Goal: Information Seeking & Learning: Check status

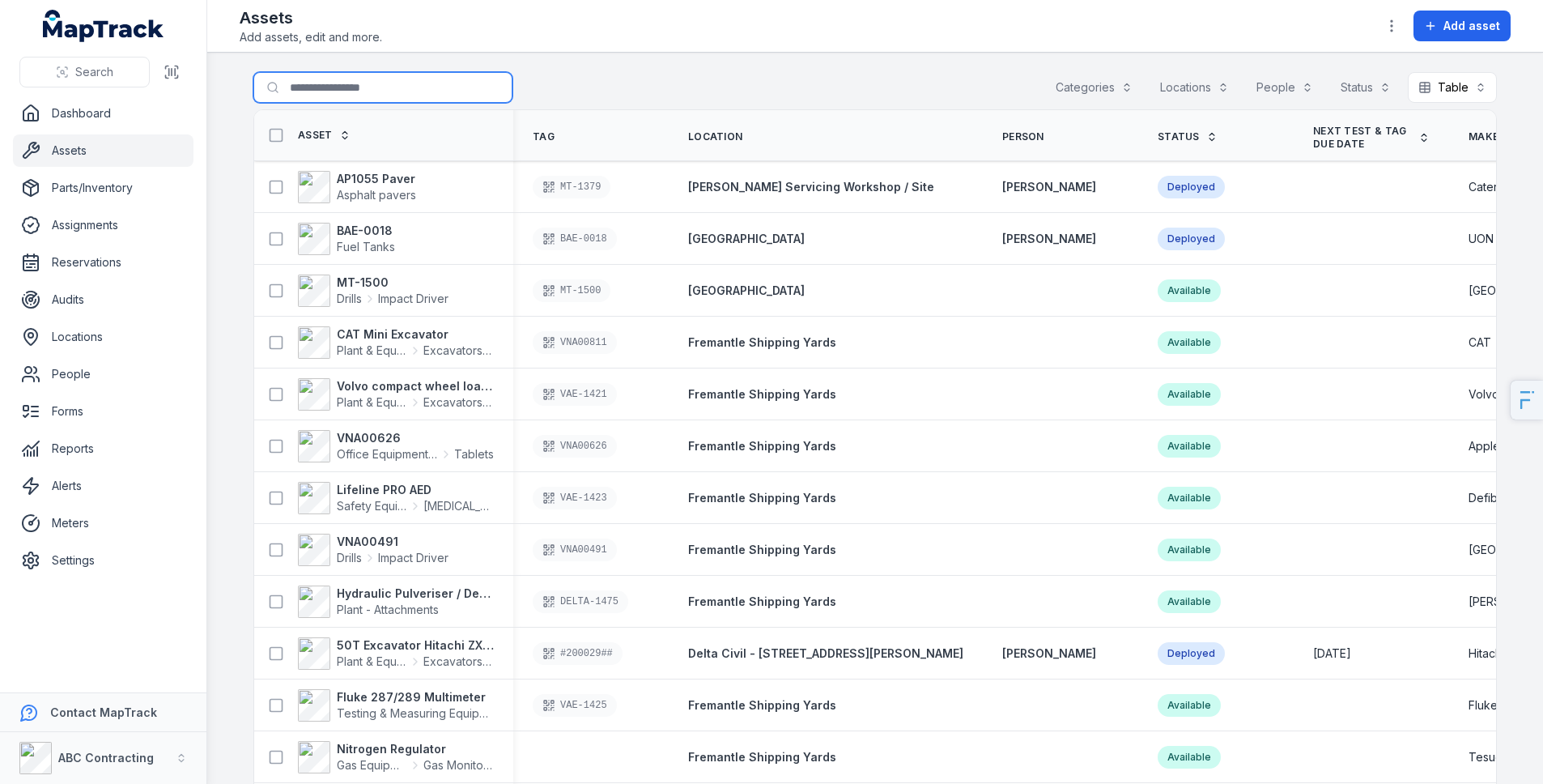
click at [305, 85] on input "Search for assets" at bounding box center [383, 87] width 259 height 31
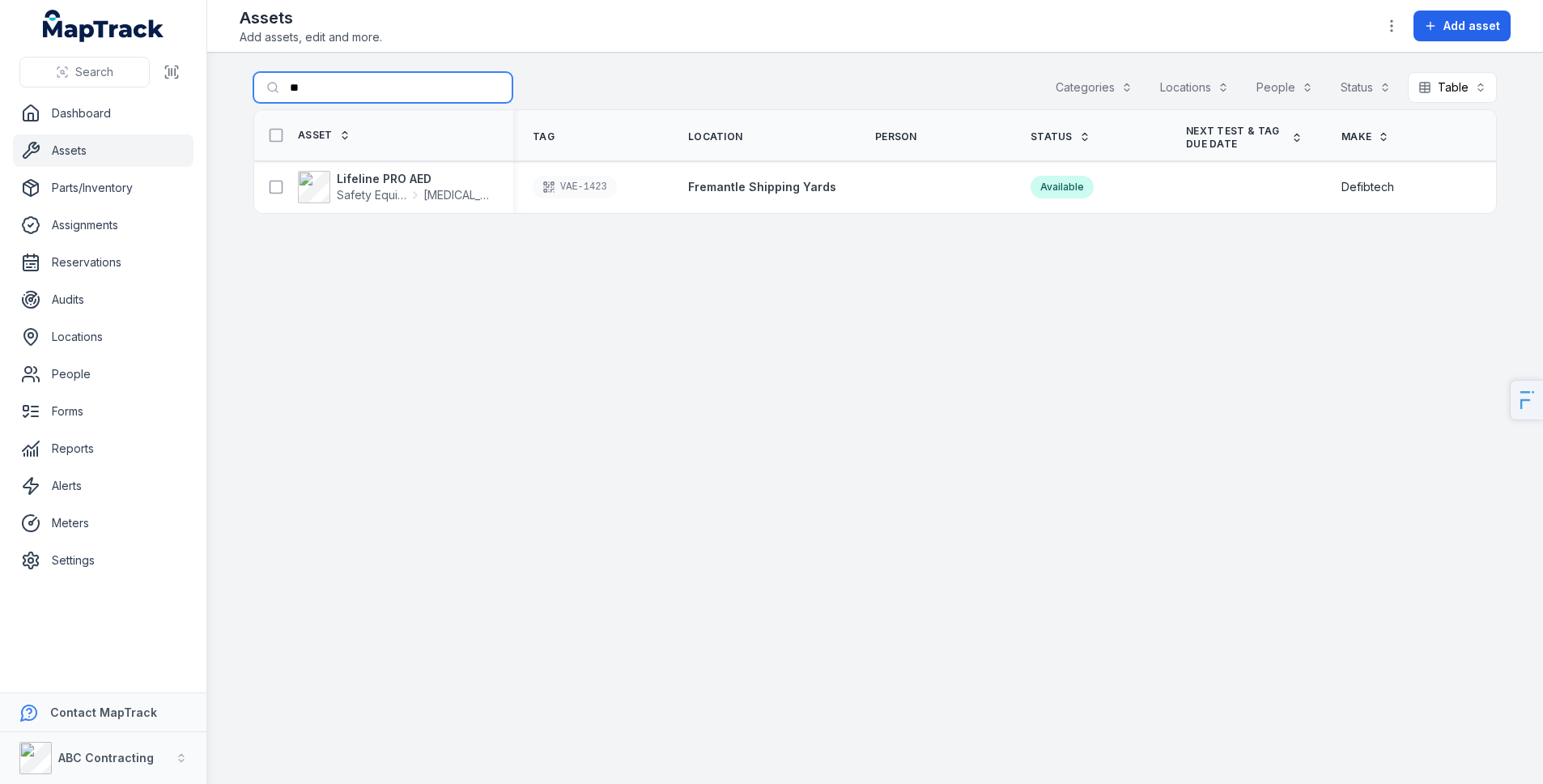
type input "*"
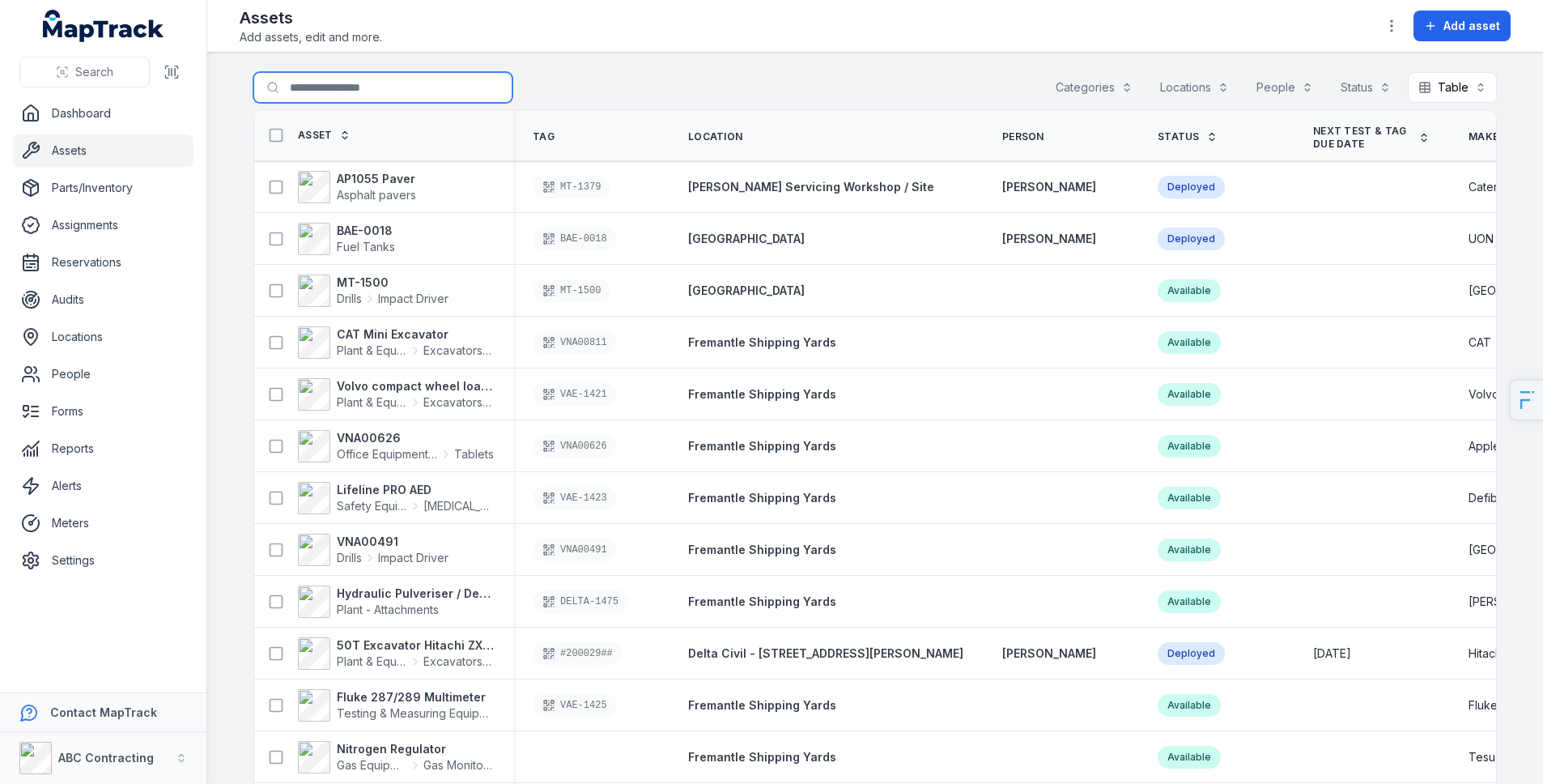
click at [1116, 76] on div "Categories" at bounding box center [1094, 87] width 98 height 31
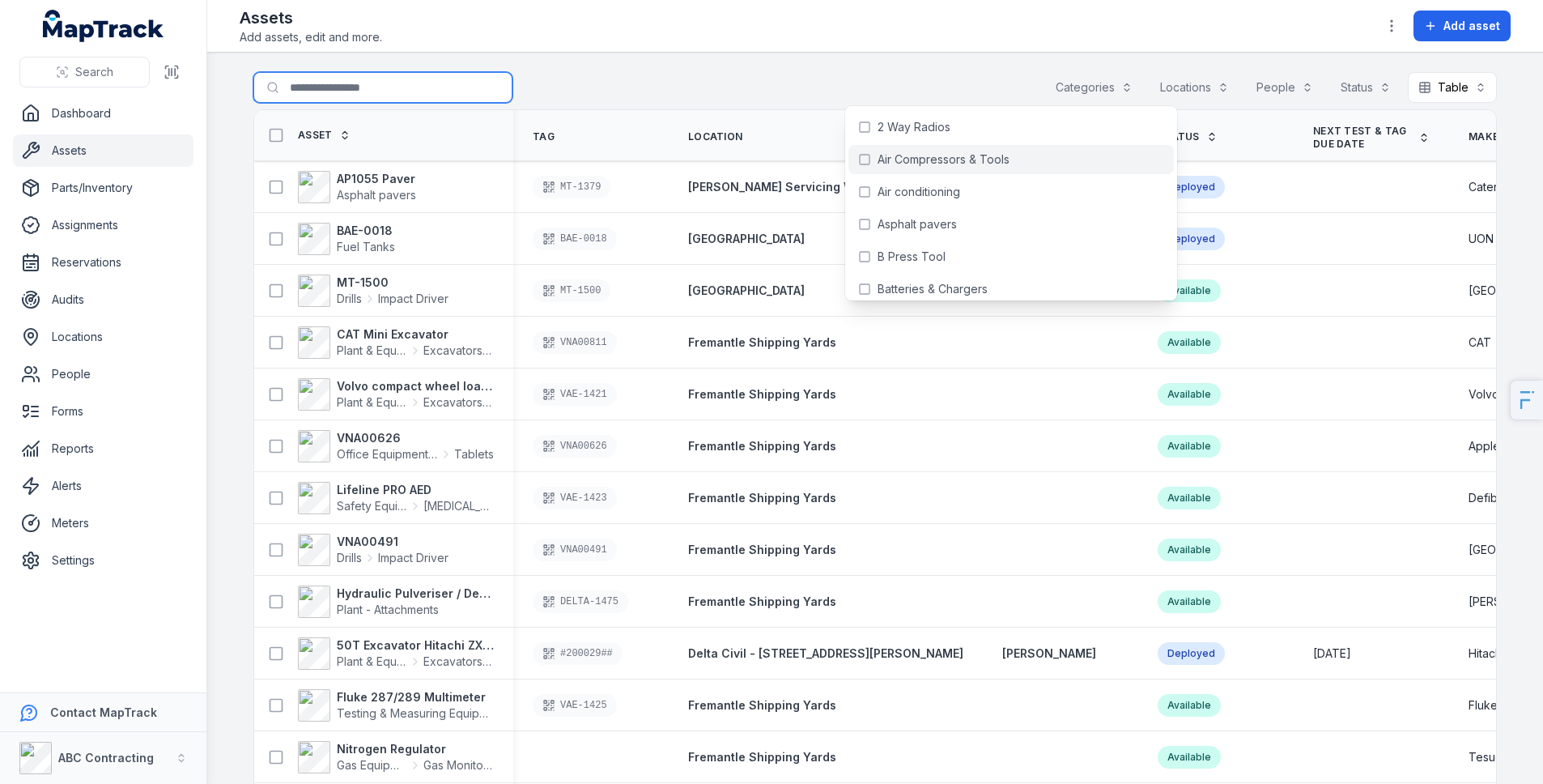
scroll to position [363, 0]
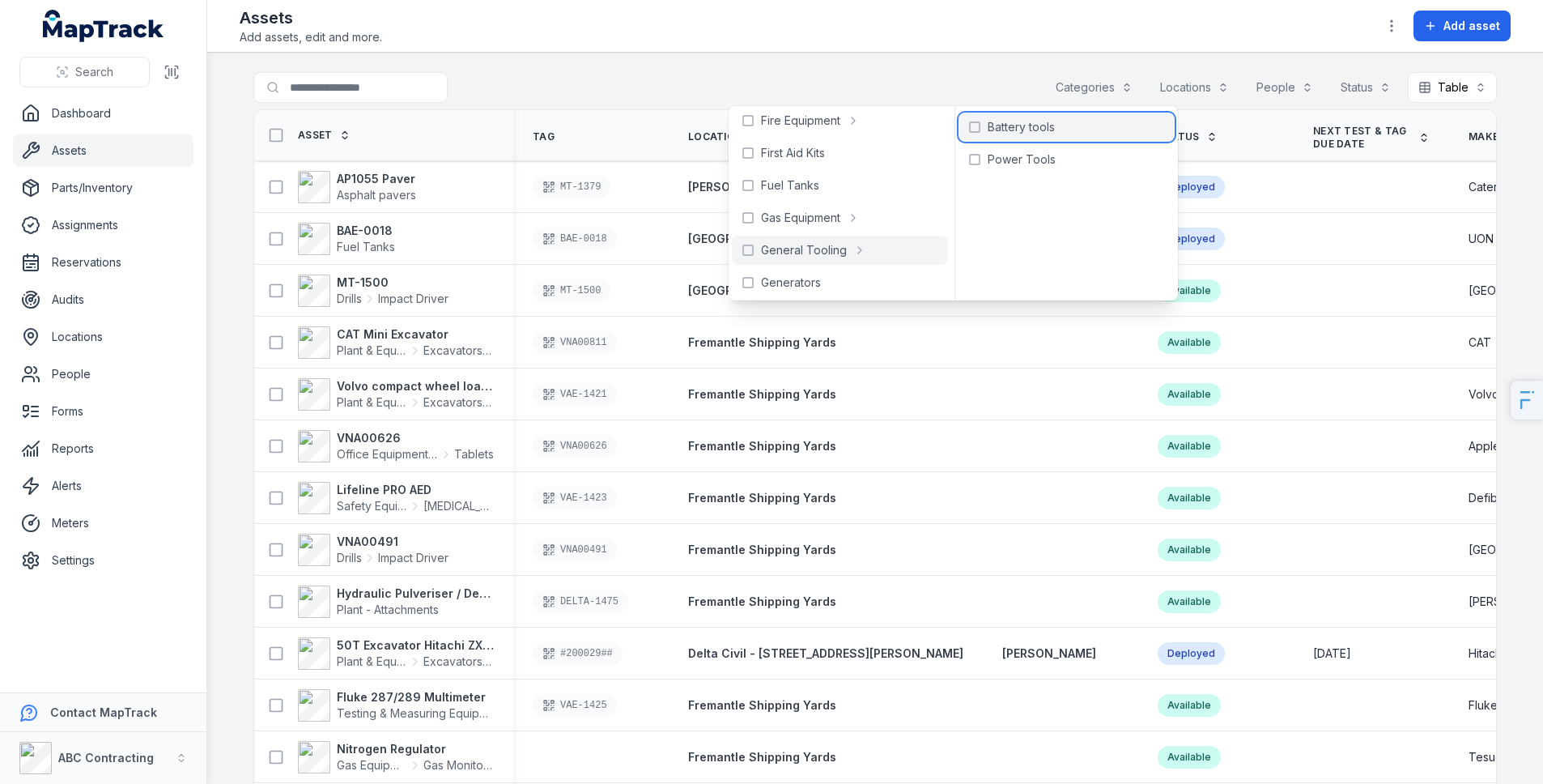
click at [1033, 122] on span "Battery tools" at bounding box center [1021, 127] width 68 height 16
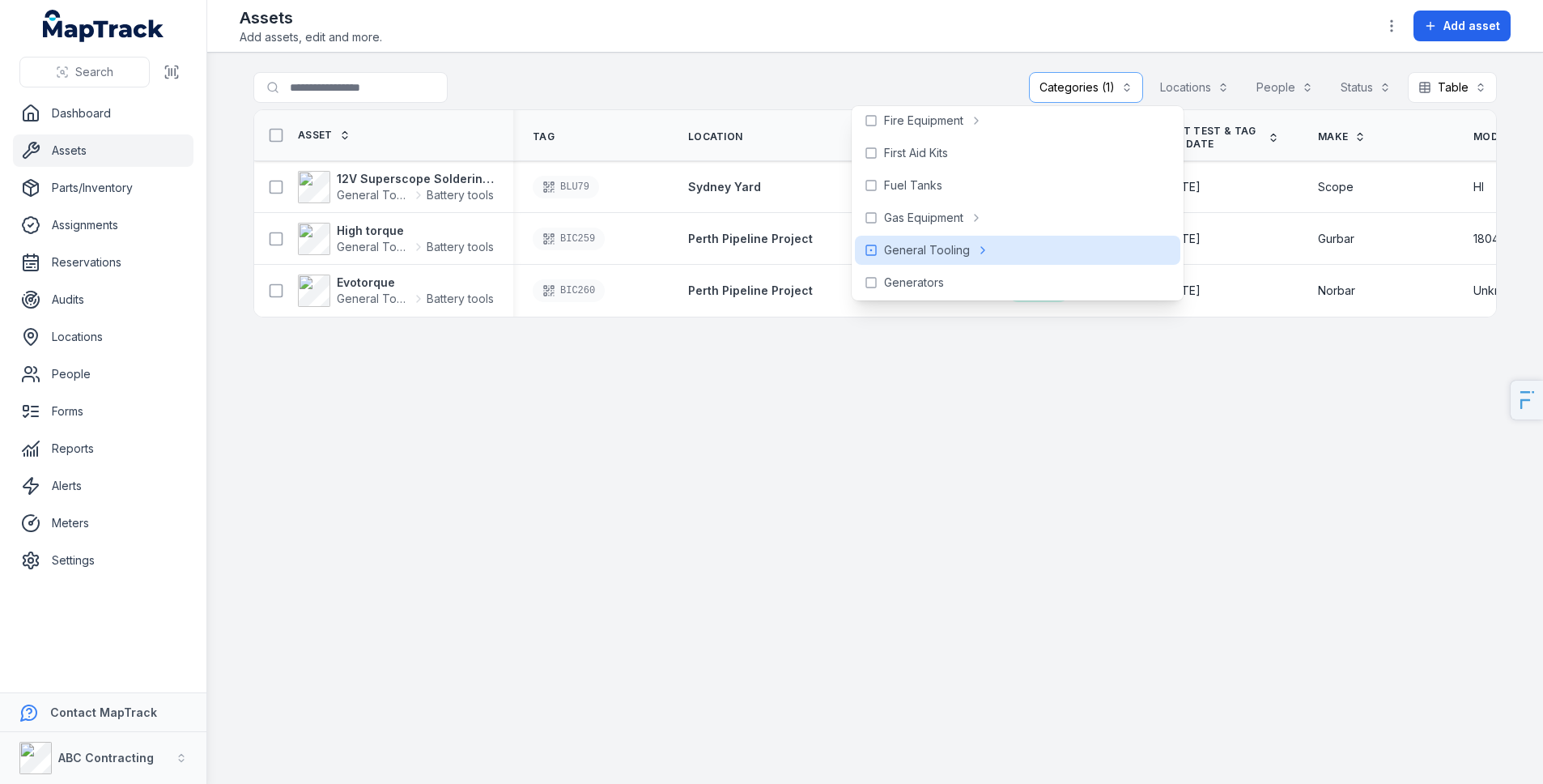
click at [947, 56] on main "**********" at bounding box center [875, 417] width 1336 height 731
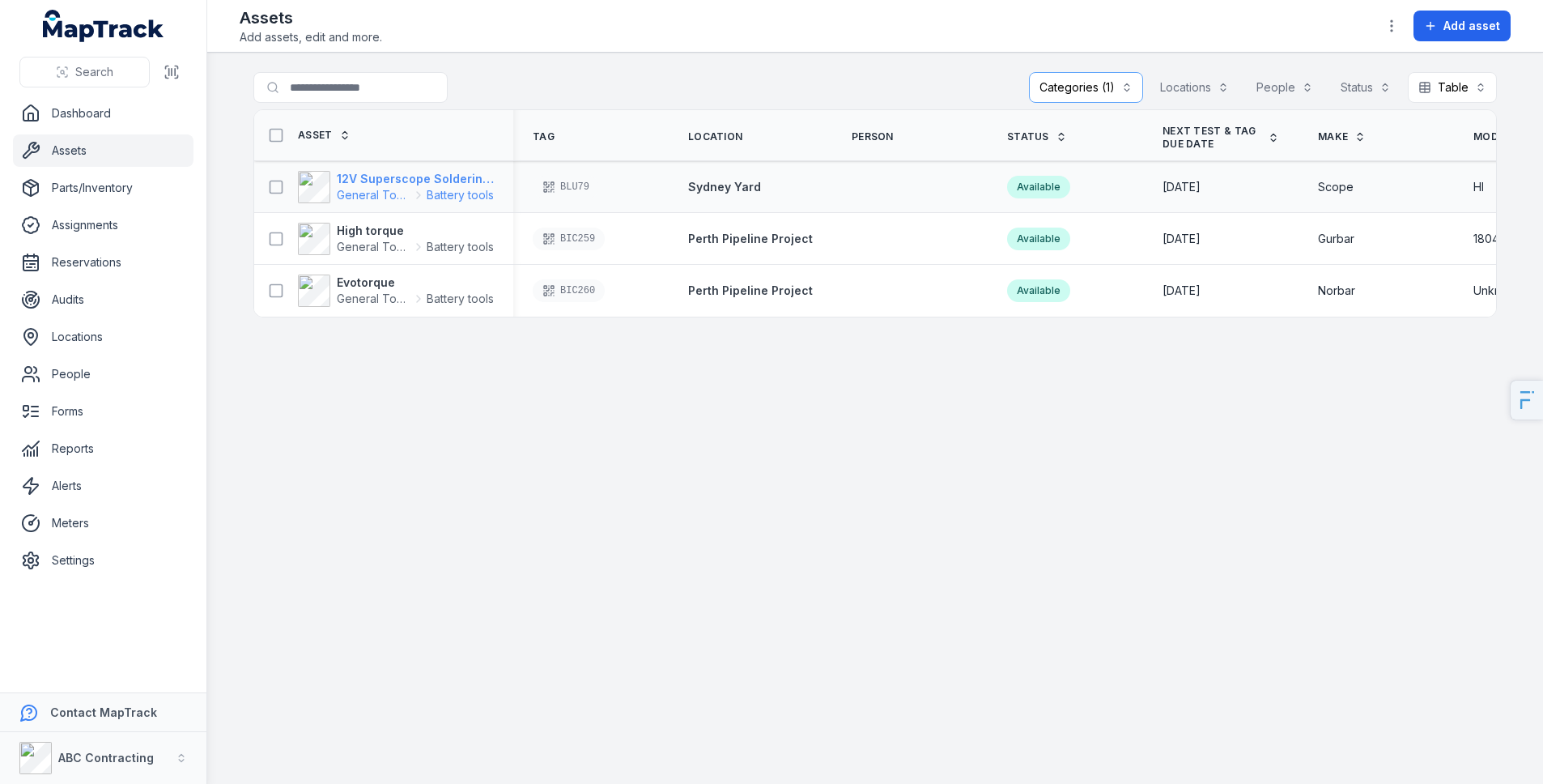
click at [383, 179] on strong "12V Superscope Soldering Iron" at bounding box center [415, 178] width 157 height 16
click at [152, 156] on link "Assets" at bounding box center [103, 150] width 180 height 33
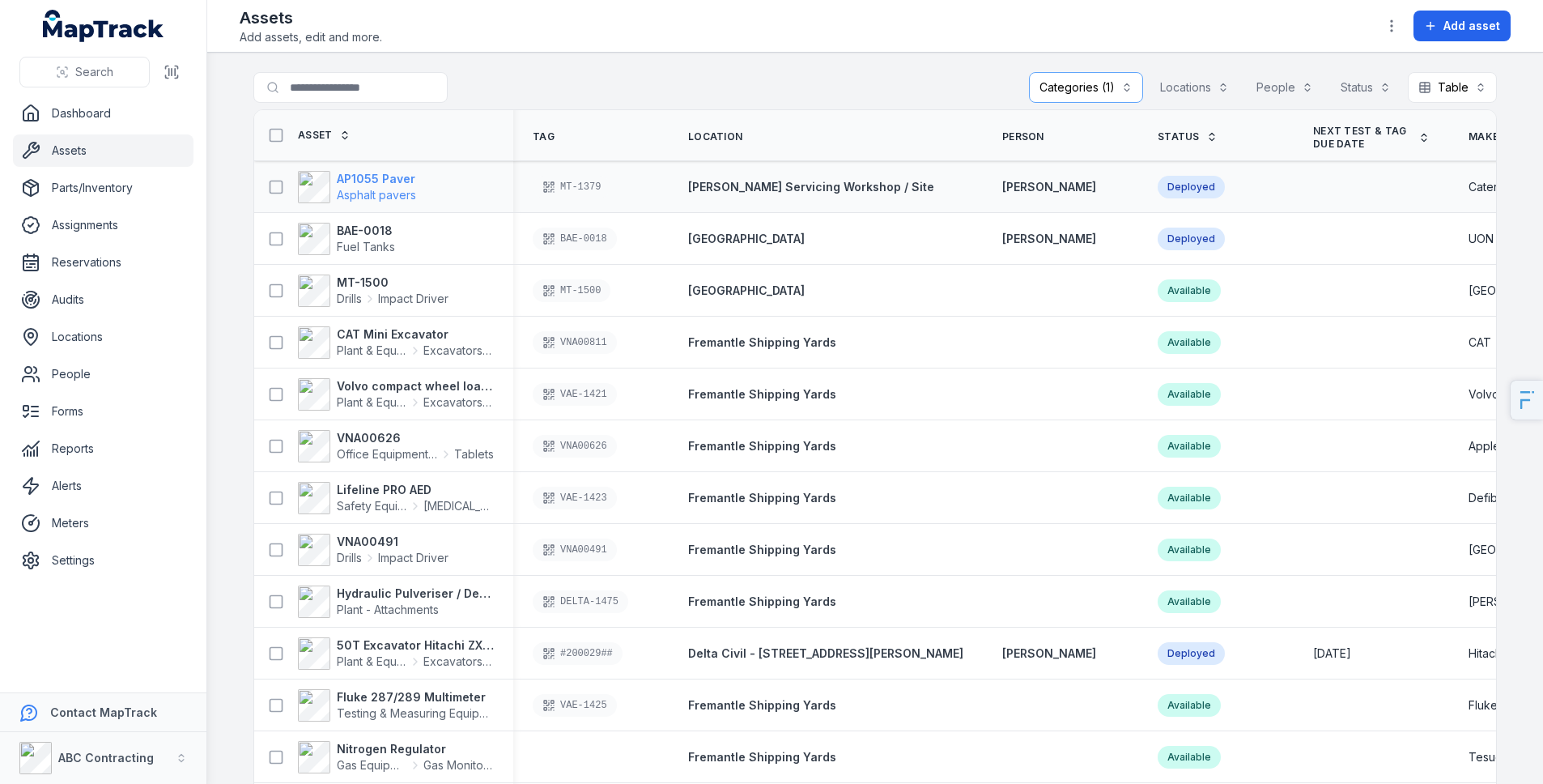
click at [371, 176] on strong "AP1055 Paver" at bounding box center [376, 178] width 80 height 16
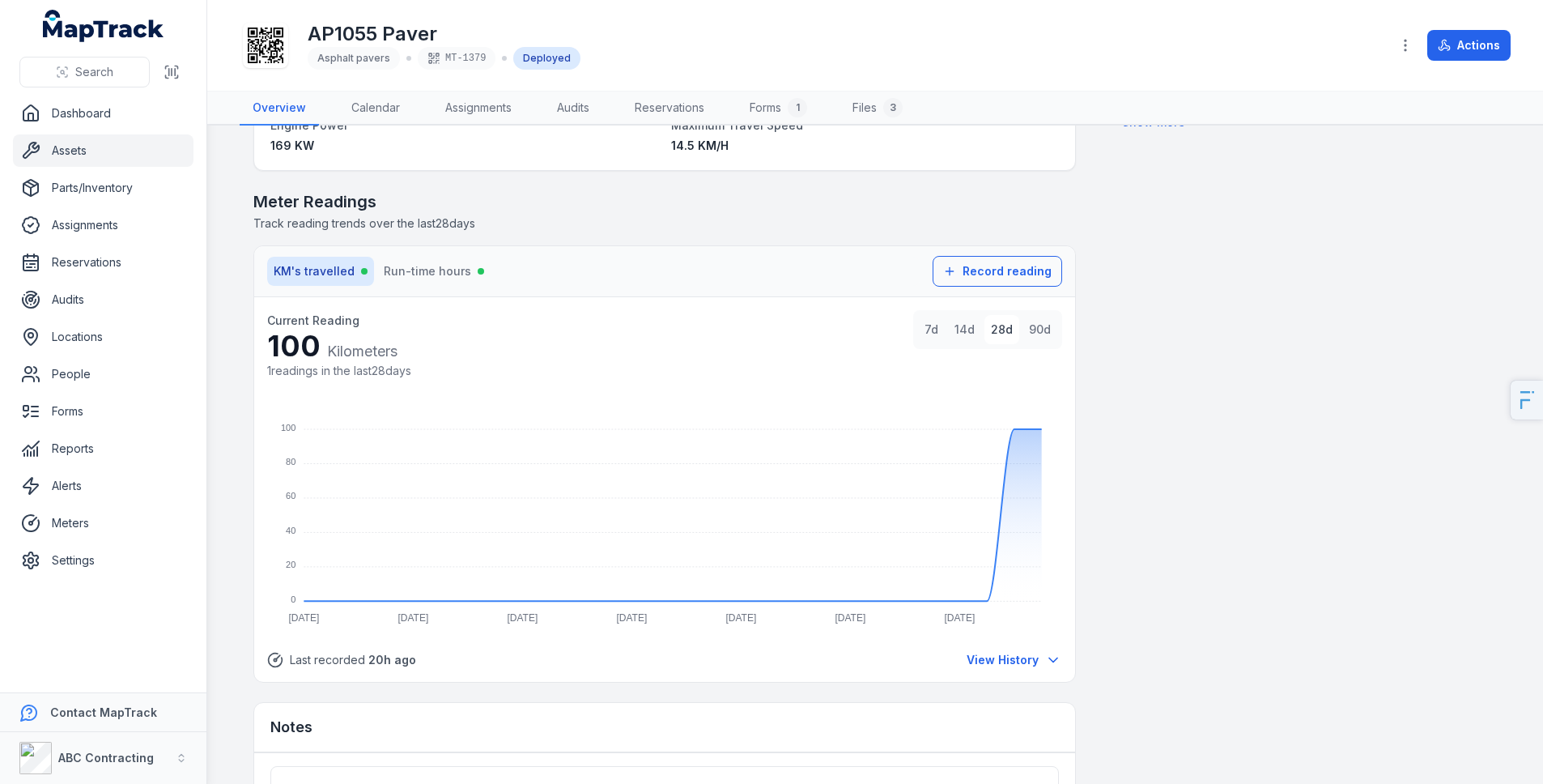
scroll to position [1116, 0]
click at [435, 276] on button "Run-time hours" at bounding box center [433, 266] width 113 height 29
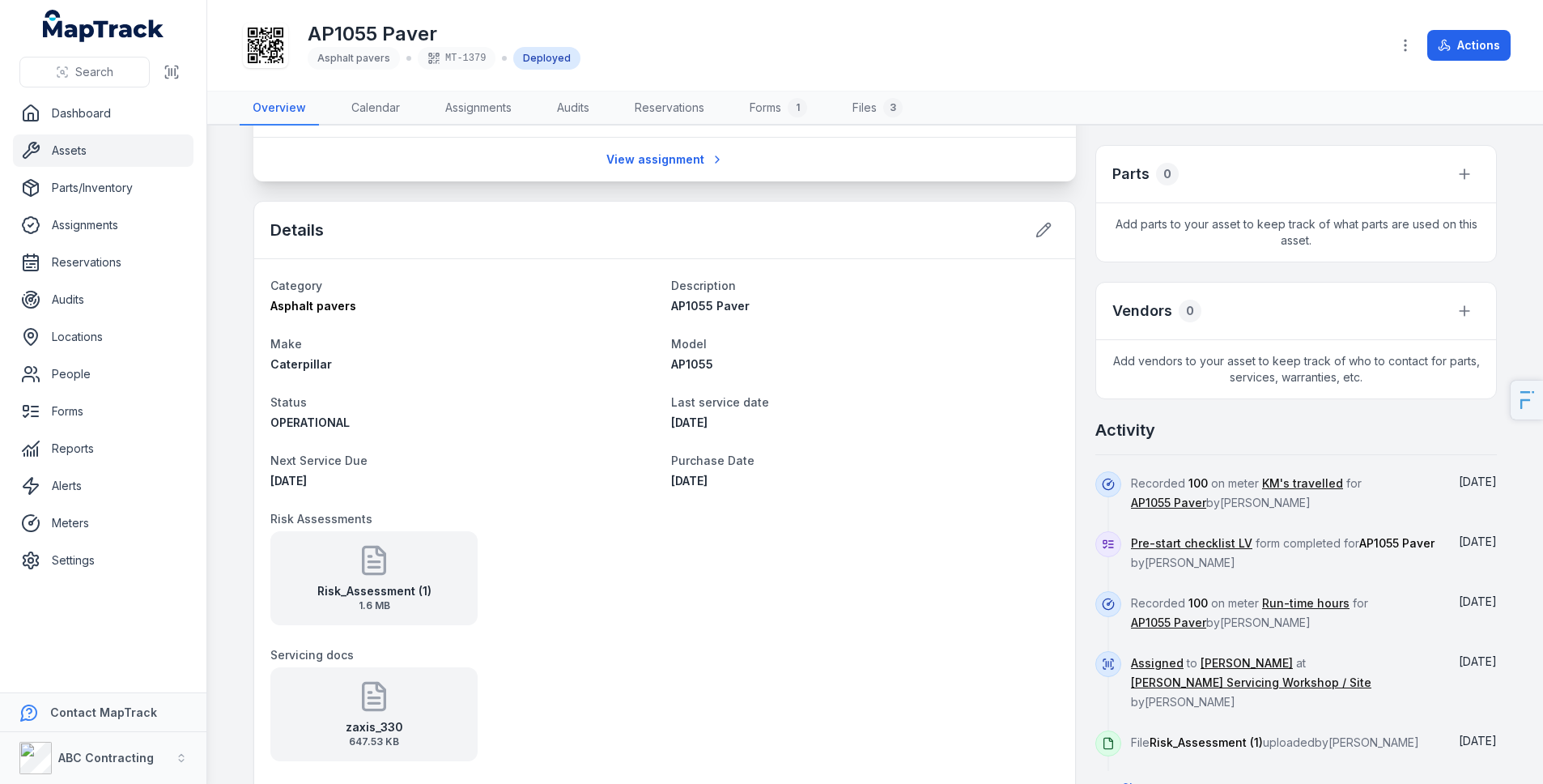
scroll to position [451, 0]
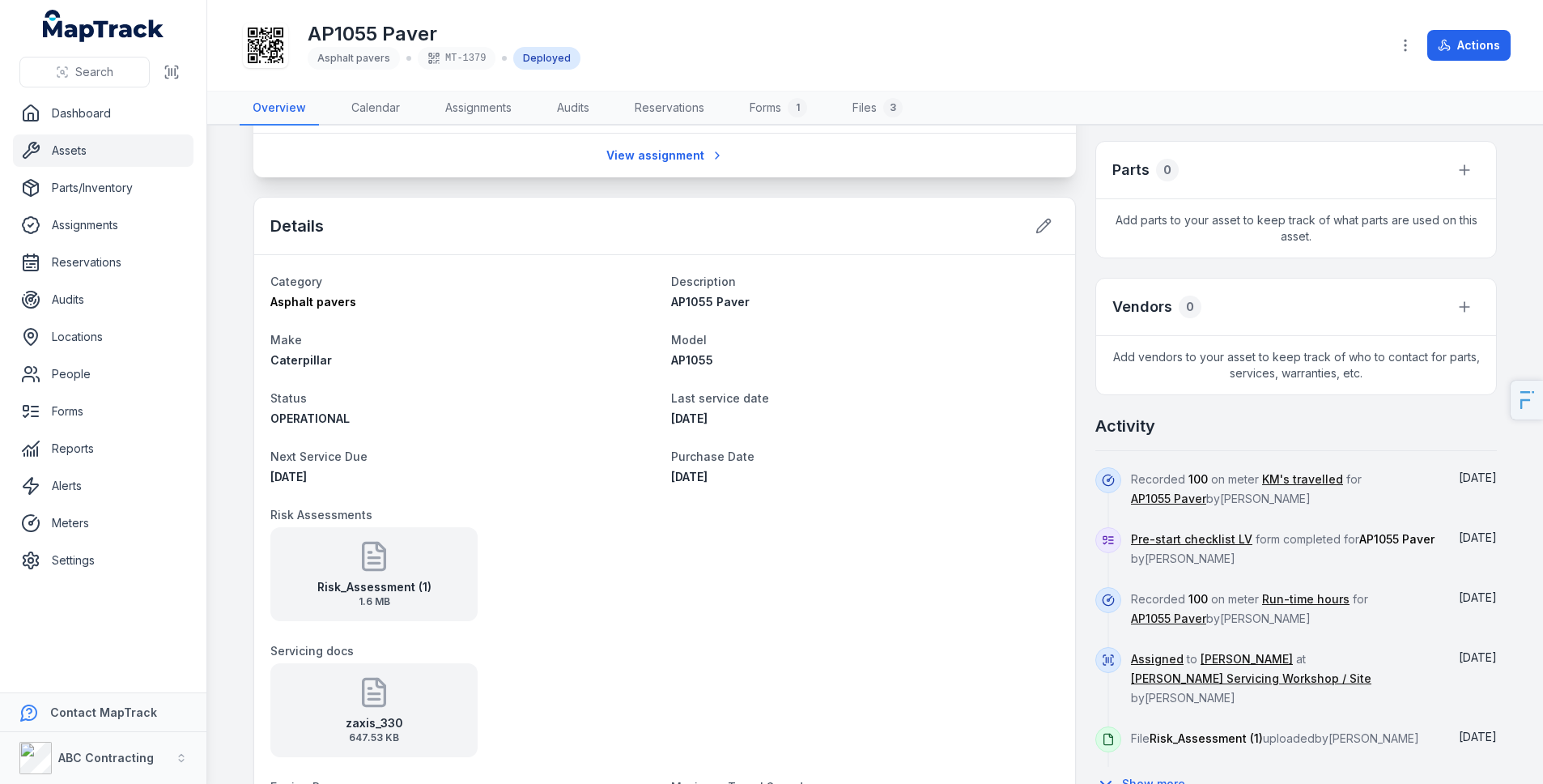
click at [114, 144] on link "Assets" at bounding box center [103, 150] width 180 height 33
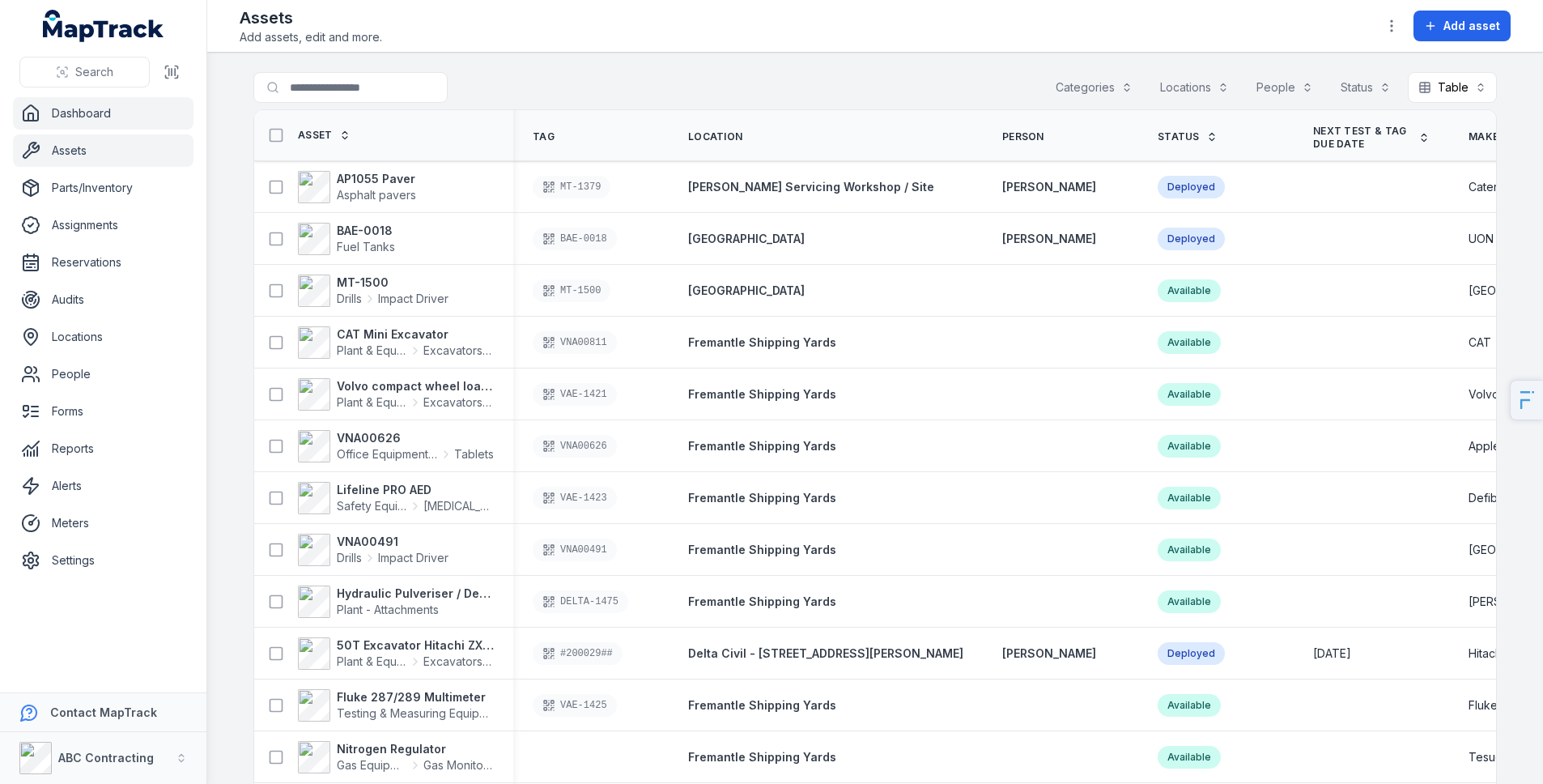
click at [61, 119] on link "Dashboard" at bounding box center [103, 113] width 180 height 33
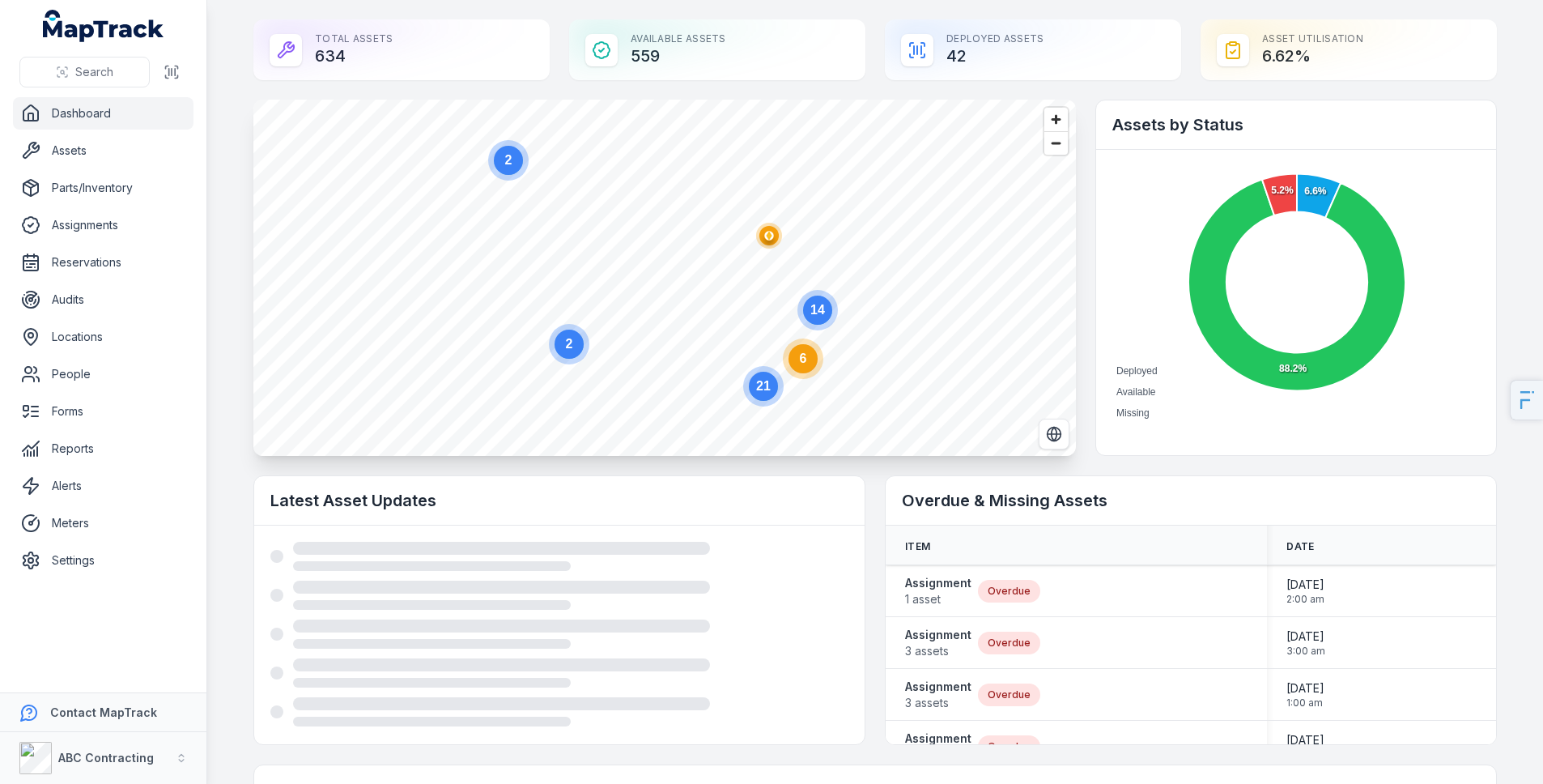
click at [810, 369] on circle at bounding box center [803, 358] width 40 height 40
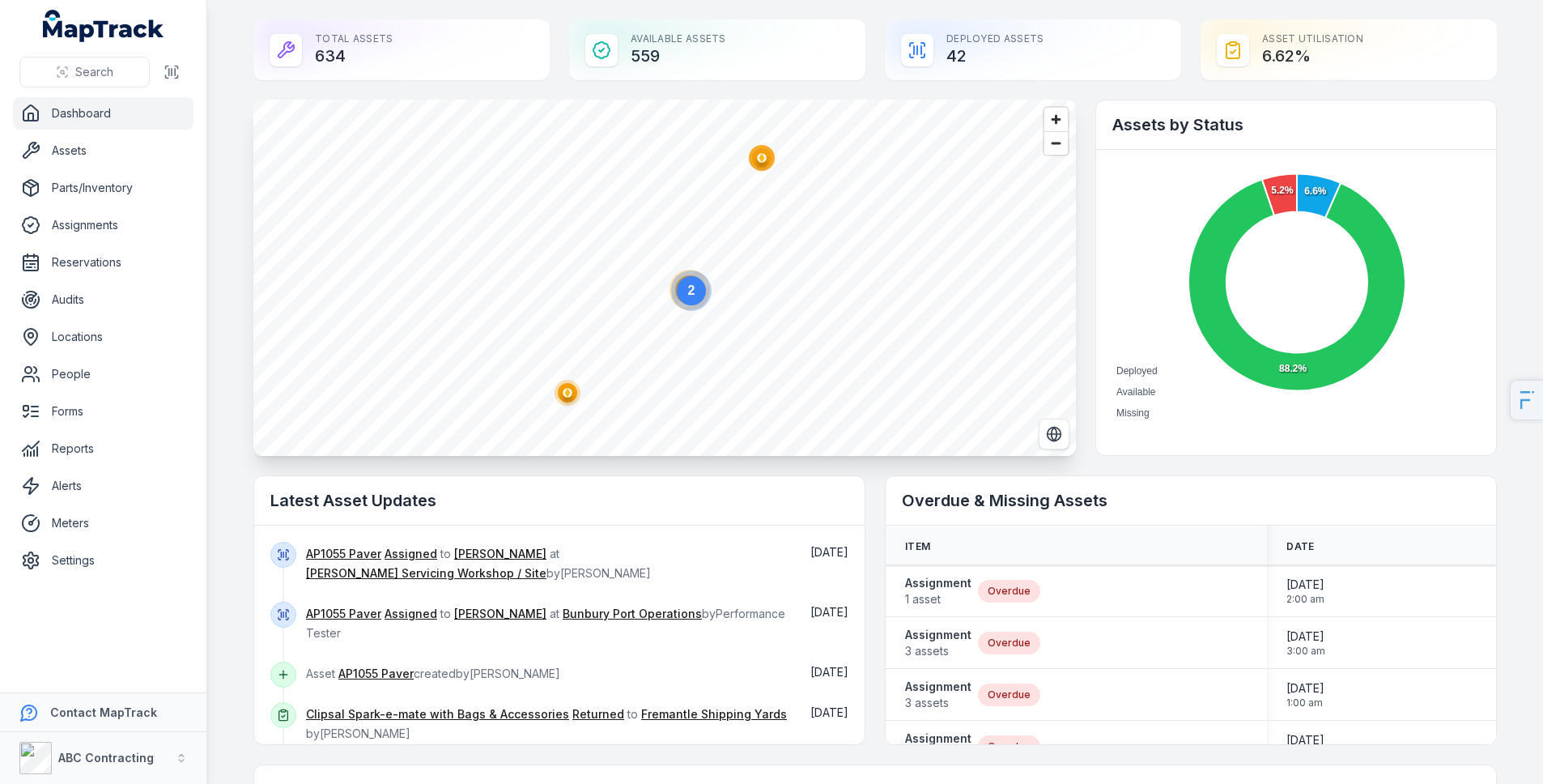
click at [688, 289] on text "2" at bounding box center [692, 290] width 8 height 14
click at [774, 216] on polygon "button" at bounding box center [777, 214] width 6 height 8
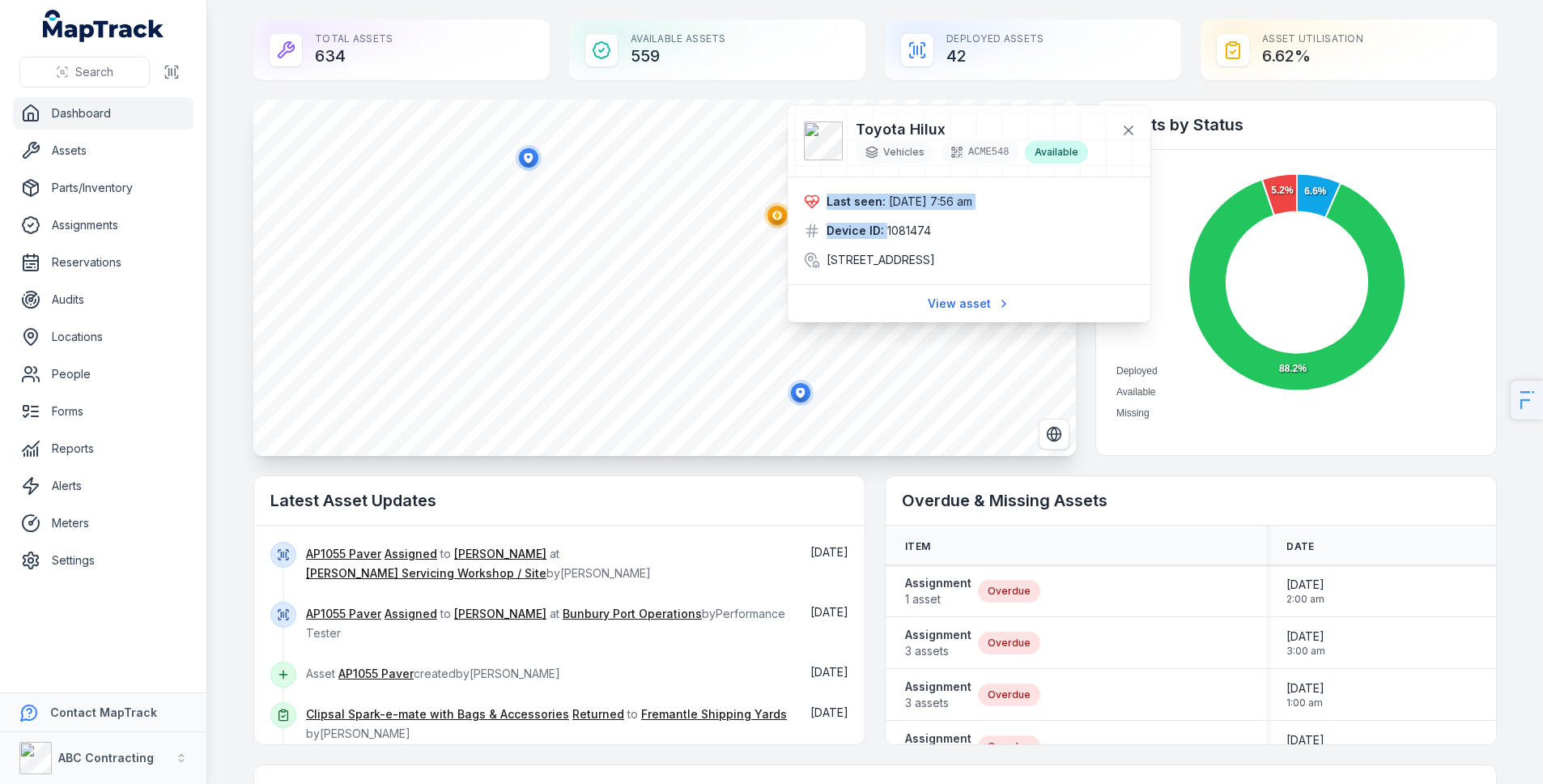
drag, startPoint x: 871, startPoint y: 212, endPoint x: 937, endPoint y: 220, distance: 66.5
click at [923, 222] on div "Last seen: [DATE] 7:56 am Device ID: 1081474 [STREET_ADDRESS]" at bounding box center [969, 230] width 330 height 74
click at [973, 204] on span "[DATE] 7:56 am" at bounding box center [930, 201] width 83 height 14
drag, startPoint x: 968, startPoint y: 204, endPoint x: 885, endPoint y: 210, distance: 83.2
click at [880, 206] on div "Last seen: [DATE] 7:56 am" at bounding box center [969, 201] width 330 height 16
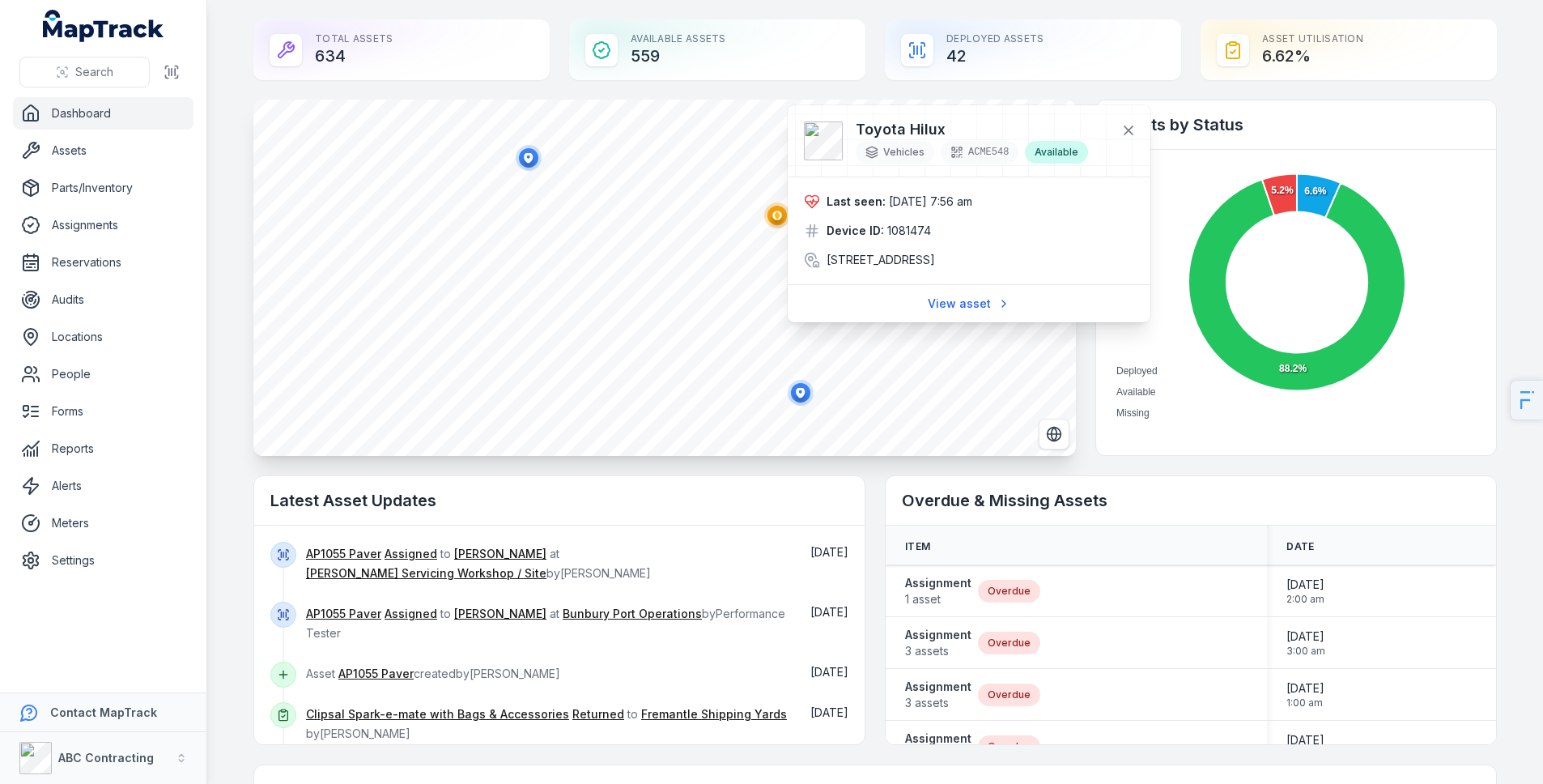
click at [907, 234] on span "1081474" at bounding box center [909, 230] width 44 height 16
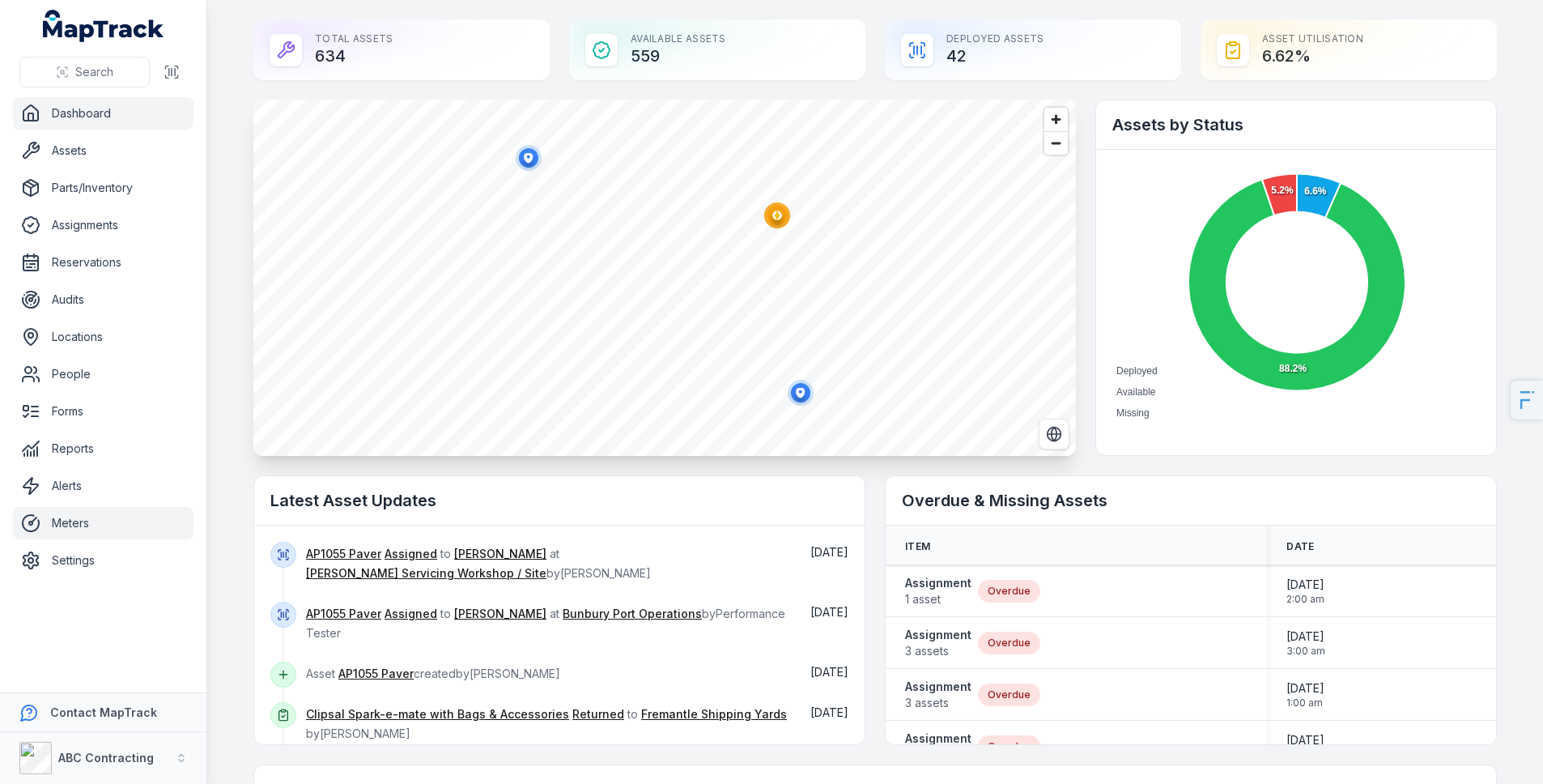
click at [75, 528] on link "Meters" at bounding box center [103, 522] width 180 height 33
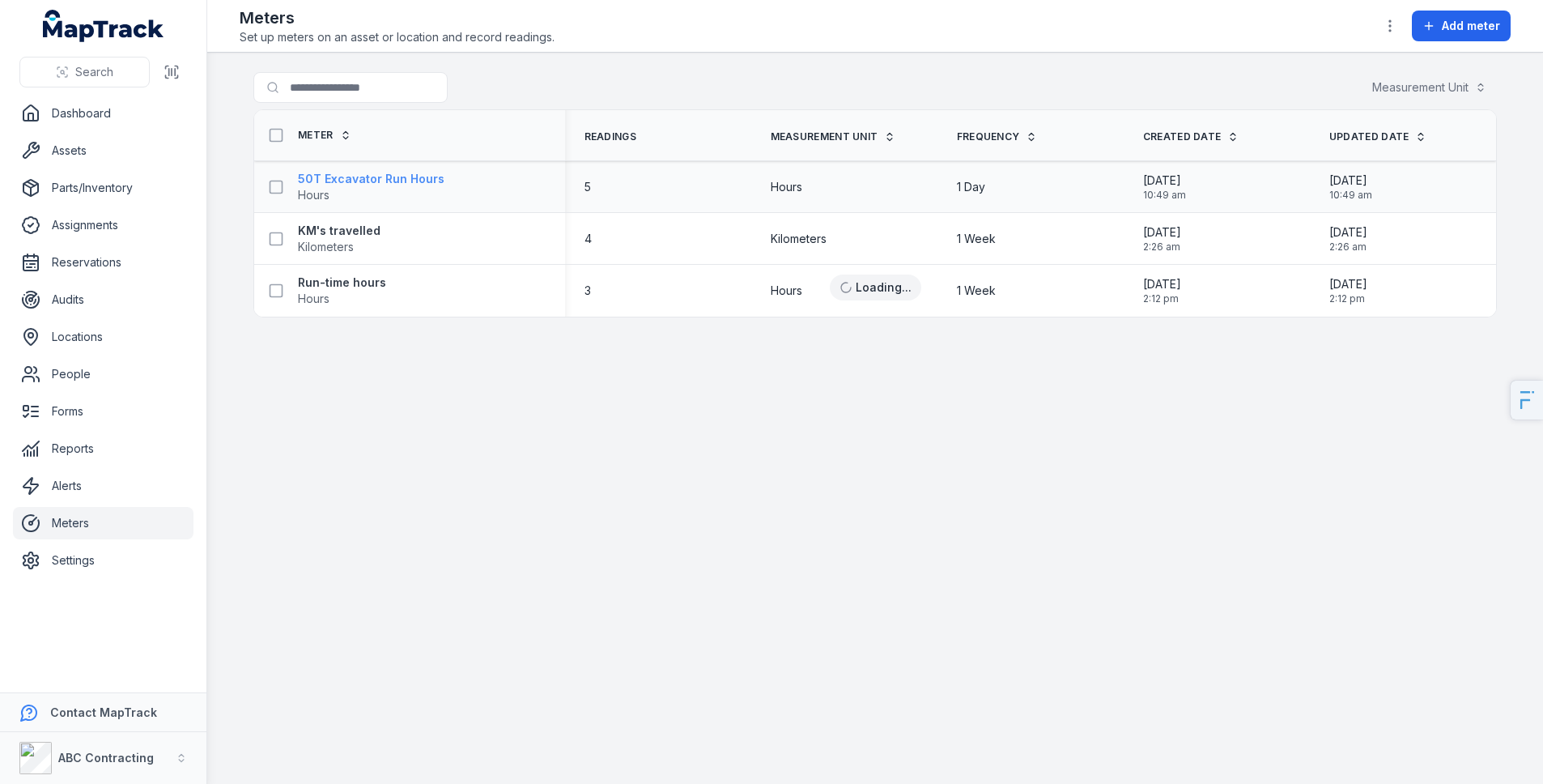
click at [312, 181] on strong "50T Excavator Run Hours" at bounding box center [371, 178] width 146 height 16
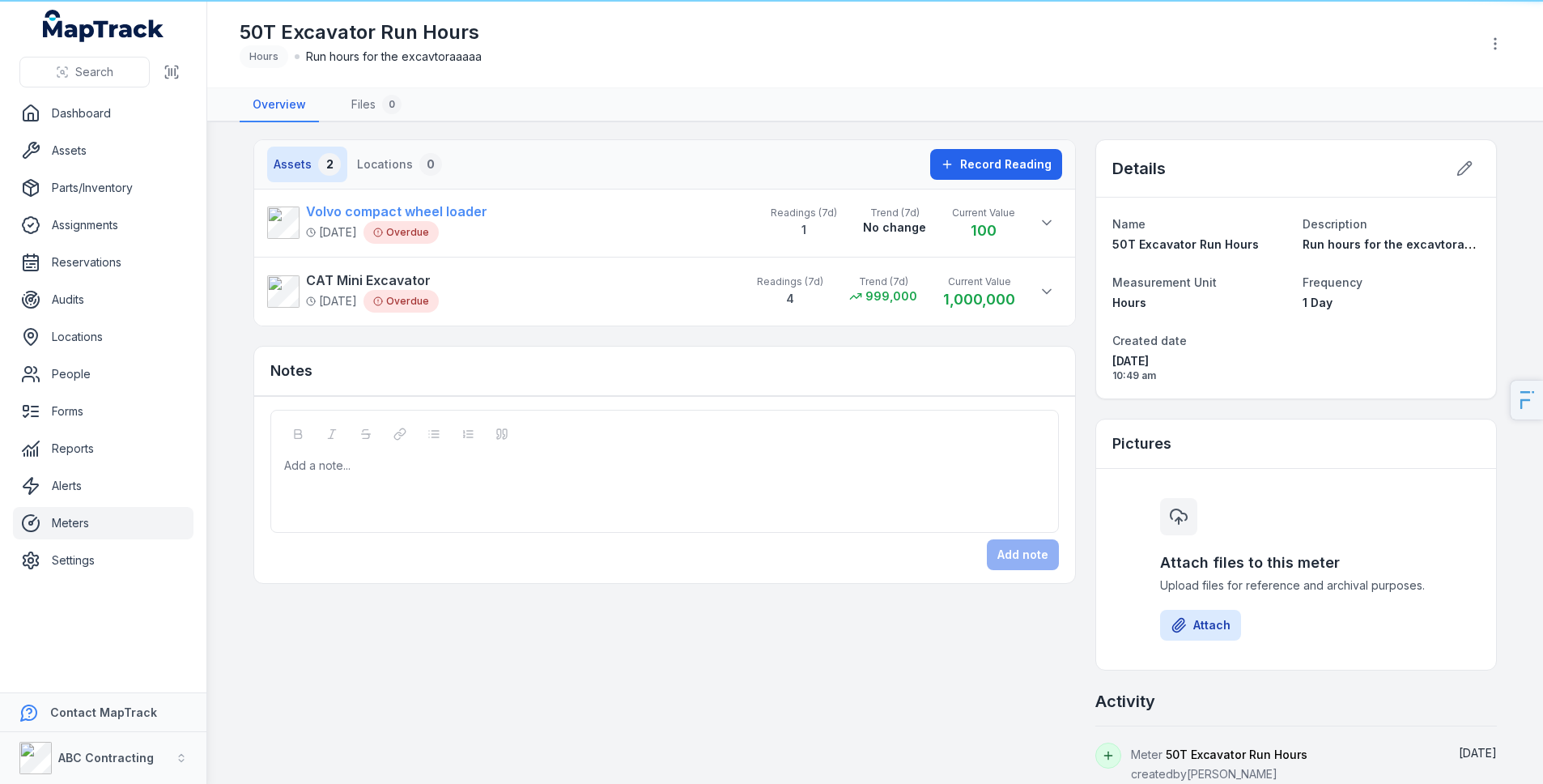
scroll to position [3, 0]
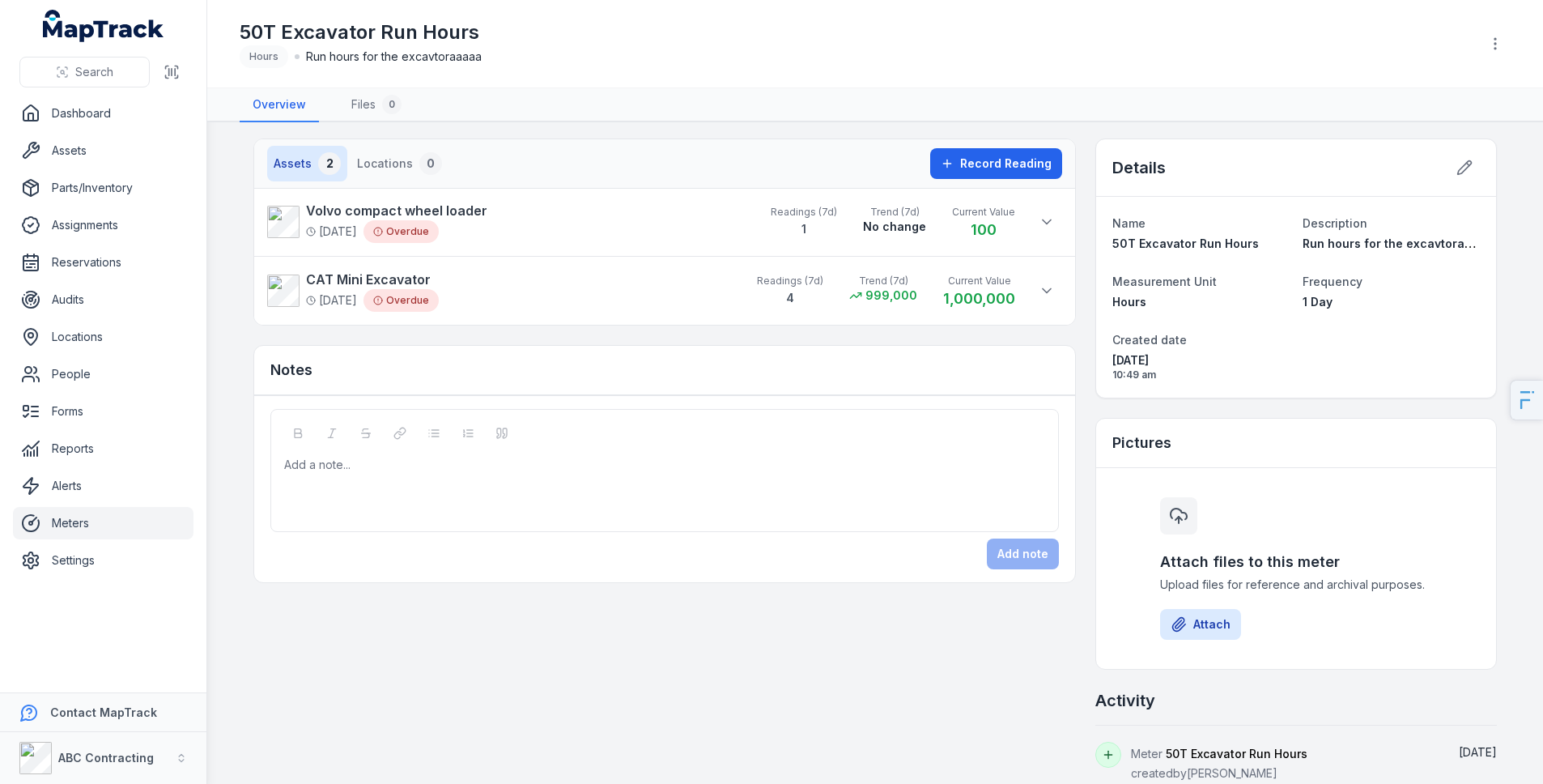
click at [1032, 283] on div at bounding box center [1047, 290] width 31 height 42
click at [1036, 208] on button at bounding box center [1047, 221] width 31 height 31
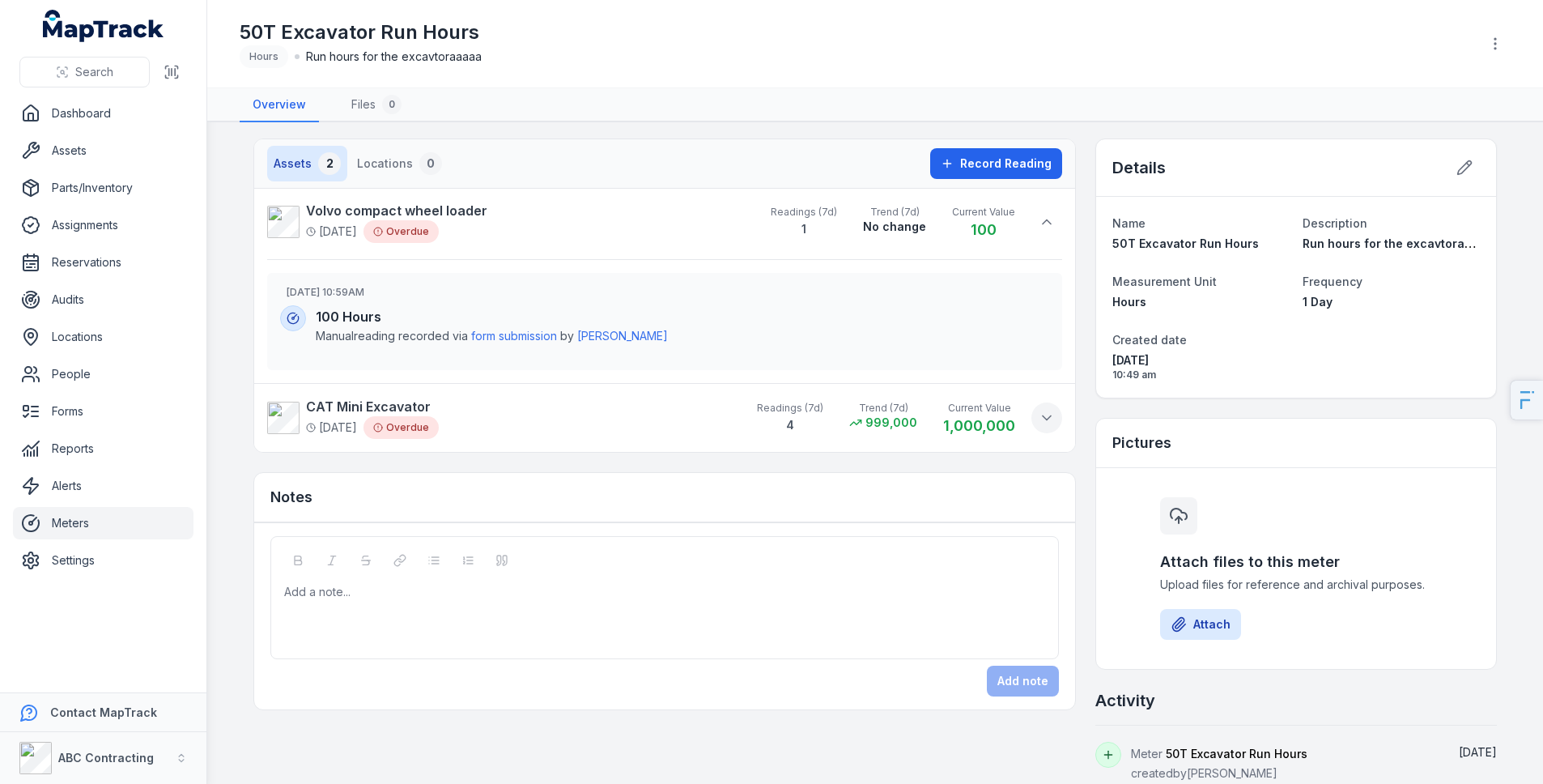
click at [1032, 410] on button at bounding box center [1047, 417] width 31 height 31
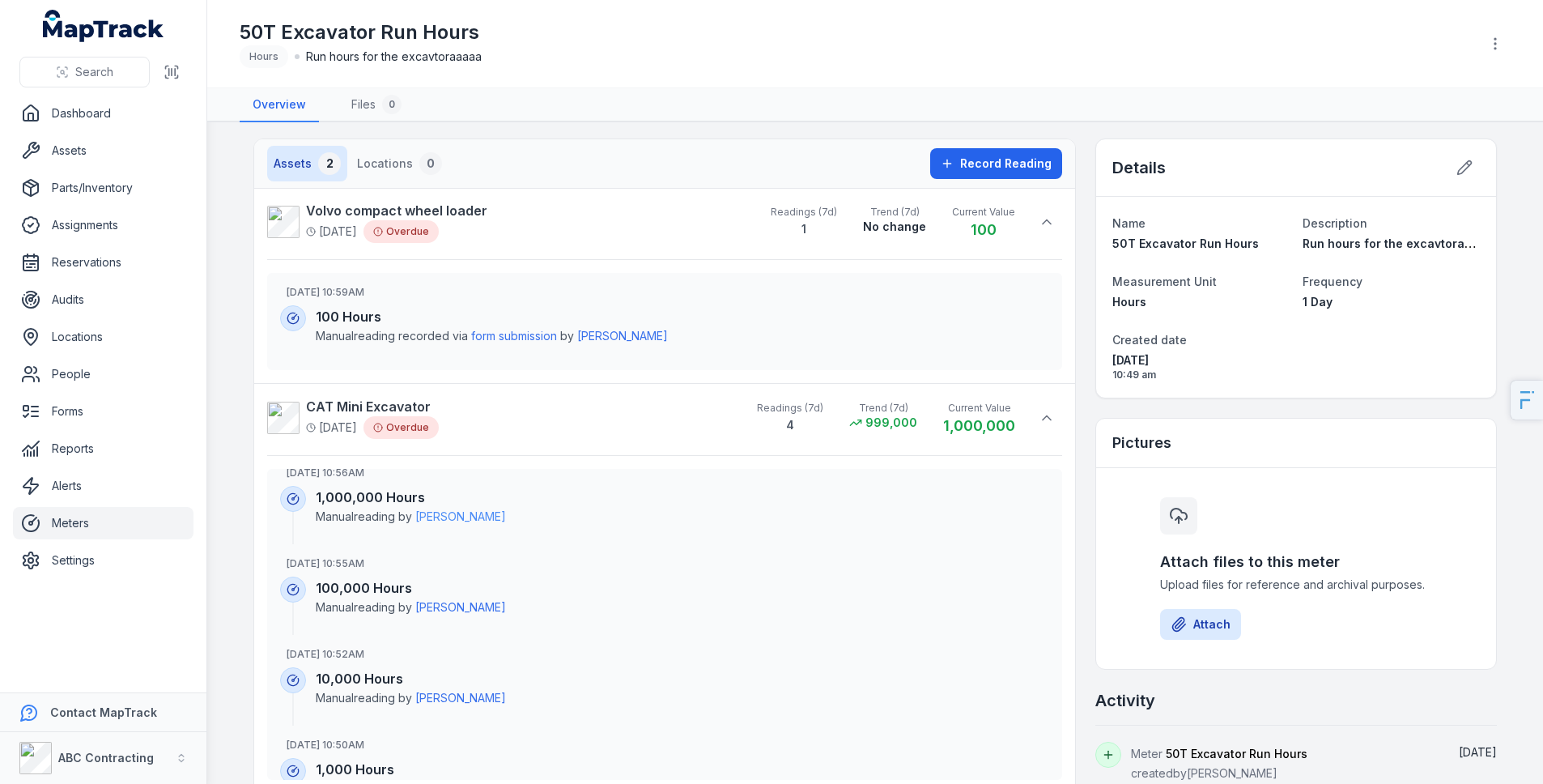
scroll to position [36, 0]
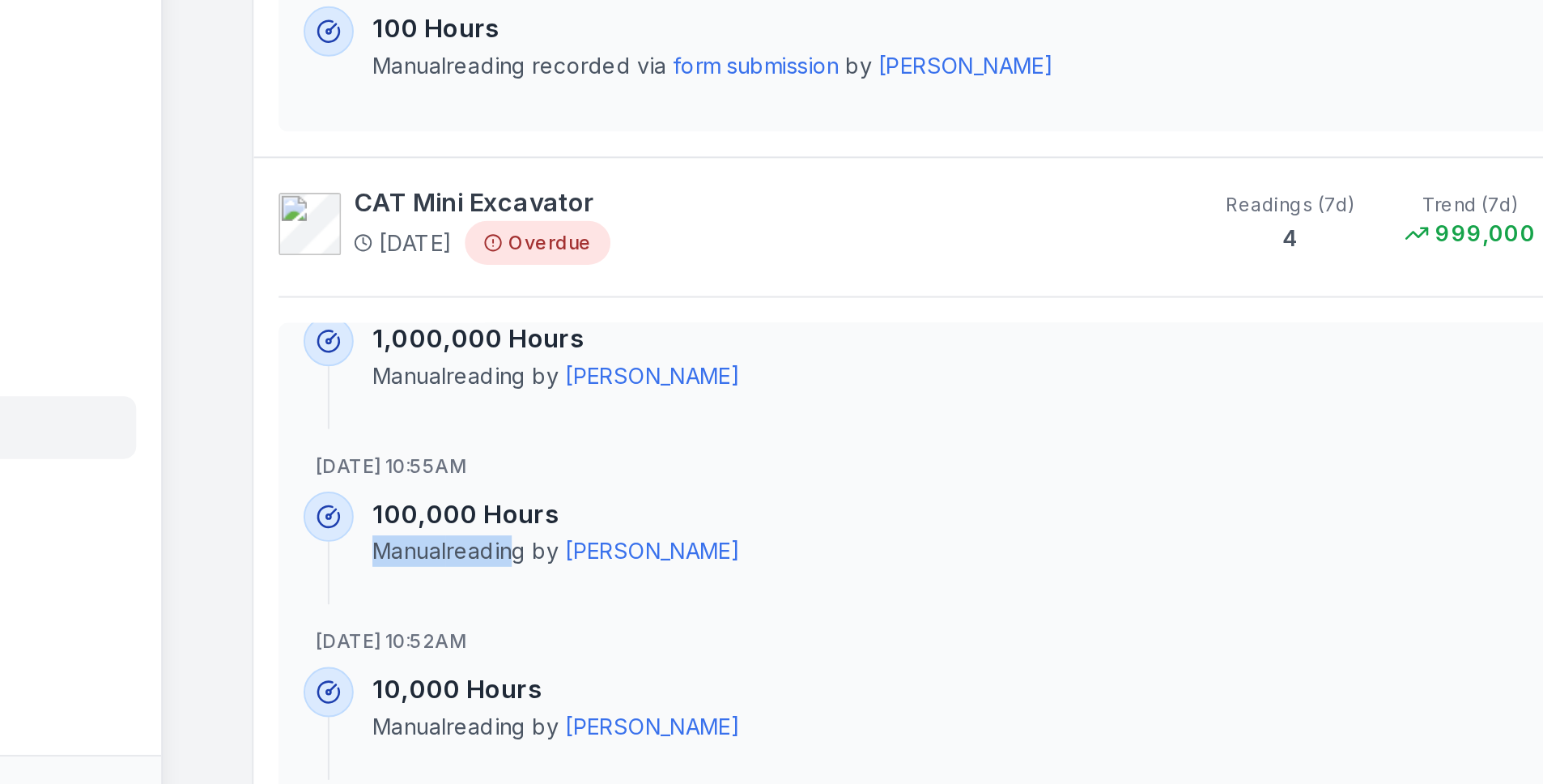
drag, startPoint x: 308, startPoint y: 590, endPoint x: 380, endPoint y: 591, distance: 72.0
click at [381, 591] on div "100,000 Hours Manual reading by [PERSON_NAME]" at bounding box center [665, 585] width 769 height 58
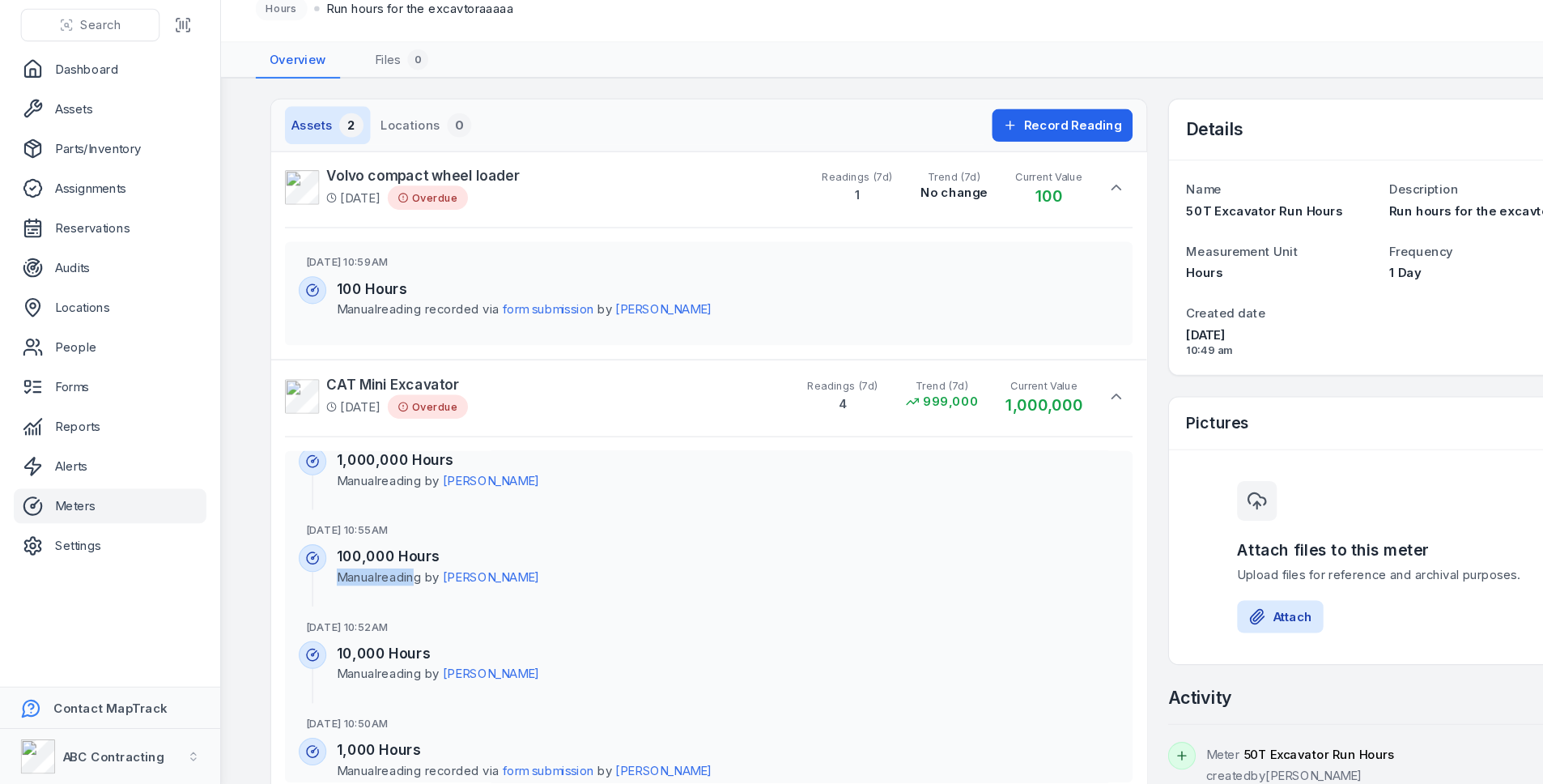
scroll to position [0, 0]
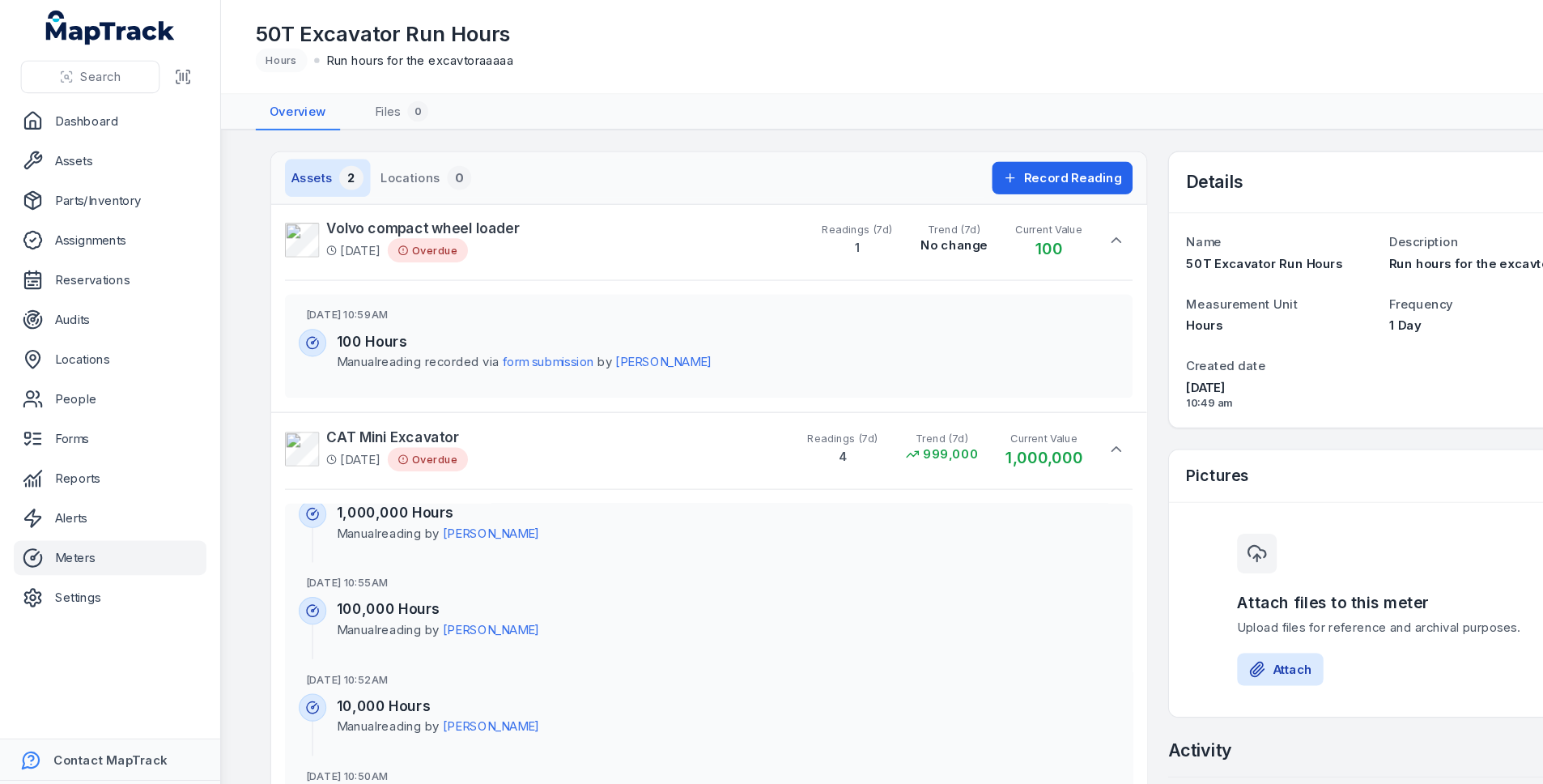
click at [957, 34] on div "50T Excavator Run Hours Hours Run hours for the excavtoraaaaa" at bounding box center [853, 44] width 1228 height 49
click at [87, 151] on link "Assets" at bounding box center [103, 150] width 180 height 33
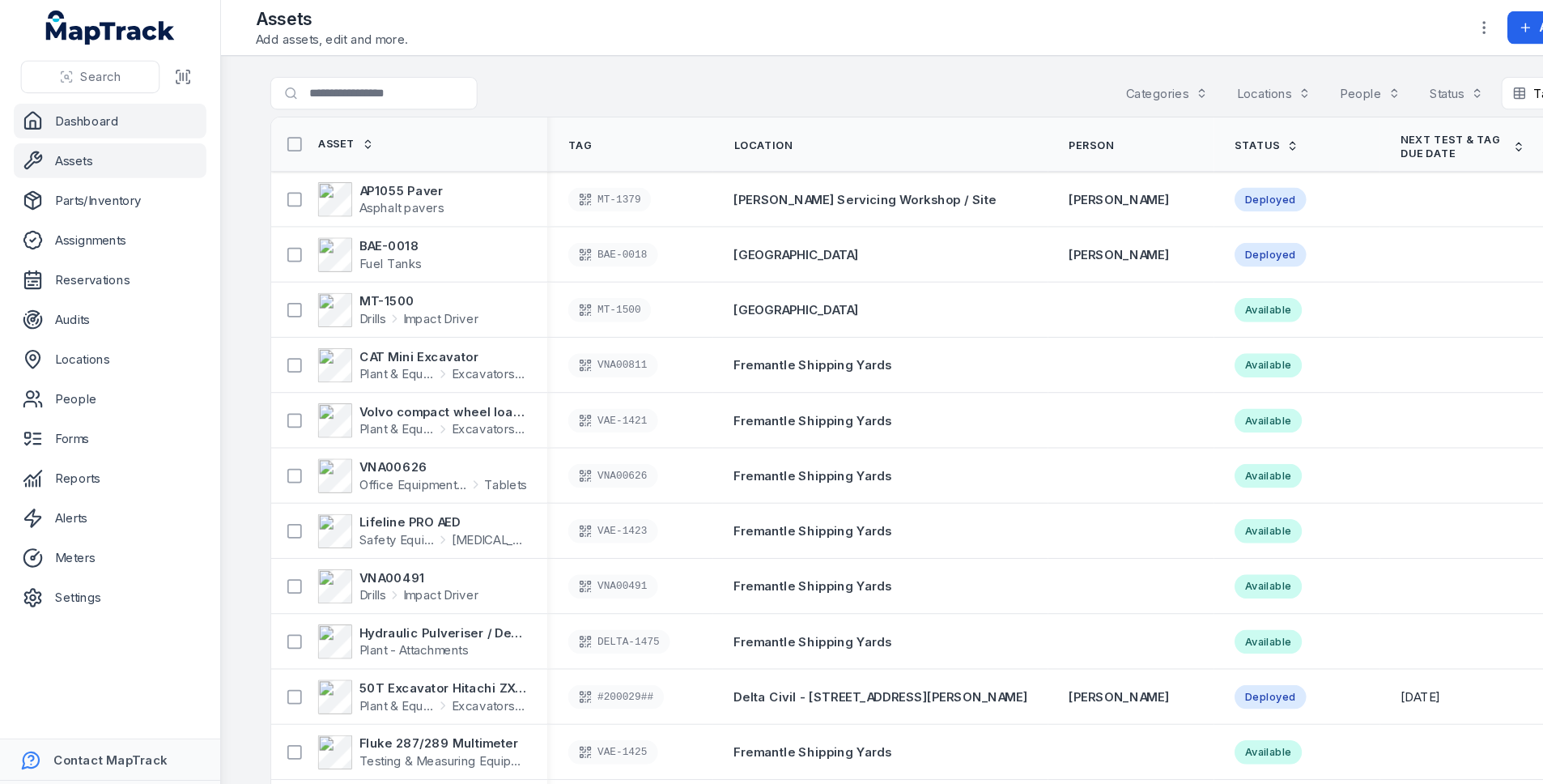
click at [100, 102] on link "Dashboard" at bounding box center [103, 113] width 180 height 33
